Goal: Information Seeking & Learning: Learn about a topic

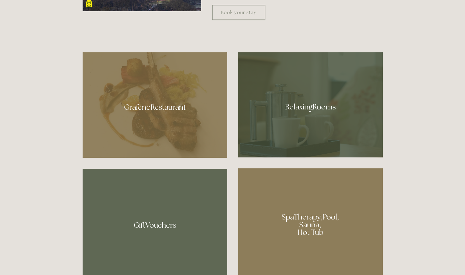
scroll to position [471, 0]
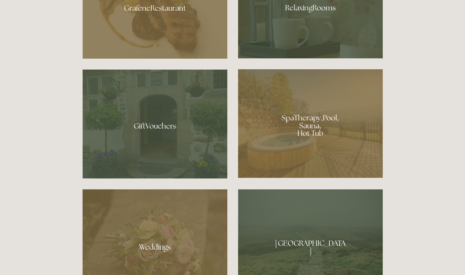
click at [332, 118] on div at bounding box center [310, 123] width 145 height 109
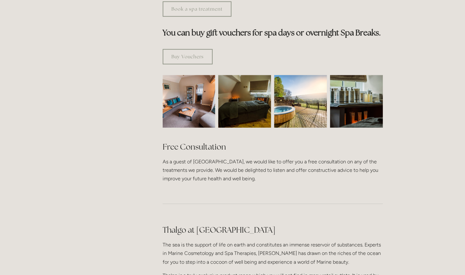
scroll to position [157, 0]
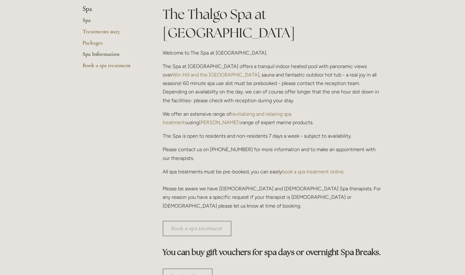
click at [99, 54] on link "Spa Information" at bounding box center [113, 56] width 60 height 11
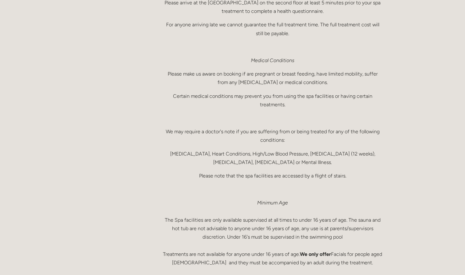
scroll to position [282, 0]
